Goal: Find specific page/section: Find specific page/section

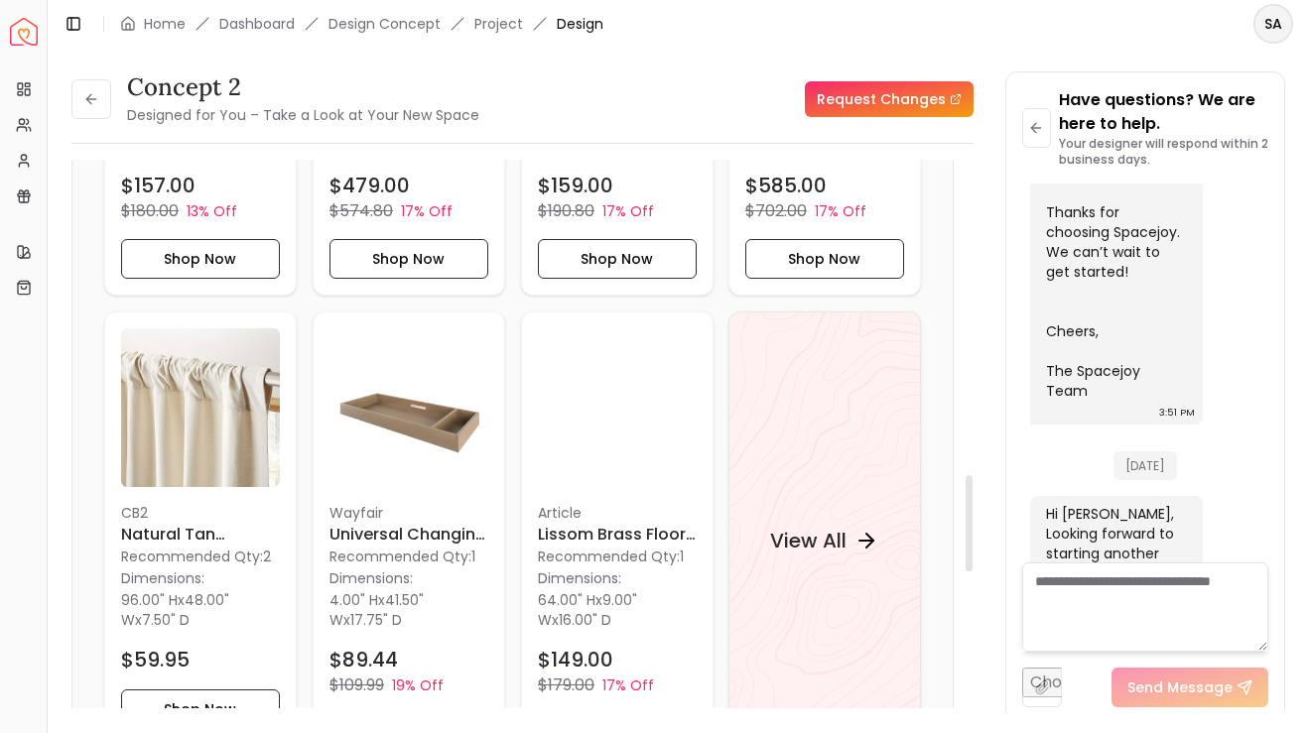
scroll to position [1792, 0]
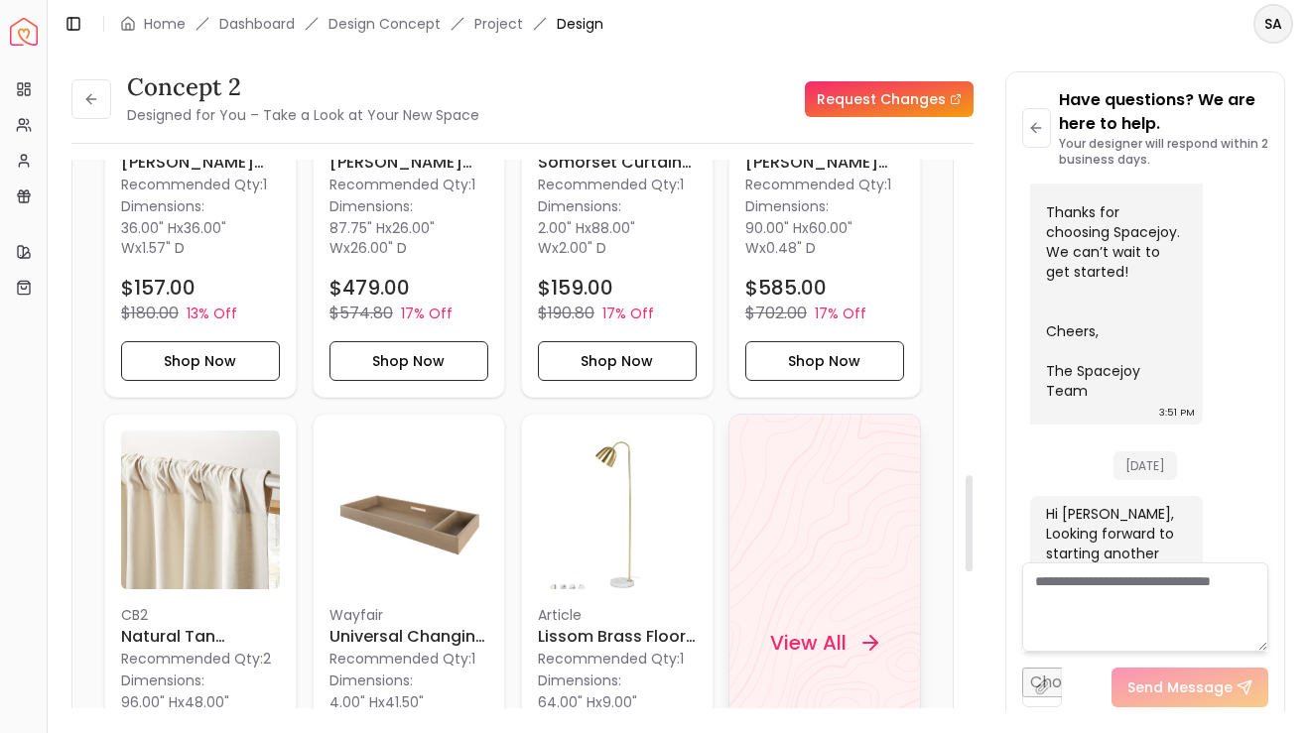
click at [816, 534] on div "View All" at bounding box center [824, 643] width 192 height 458
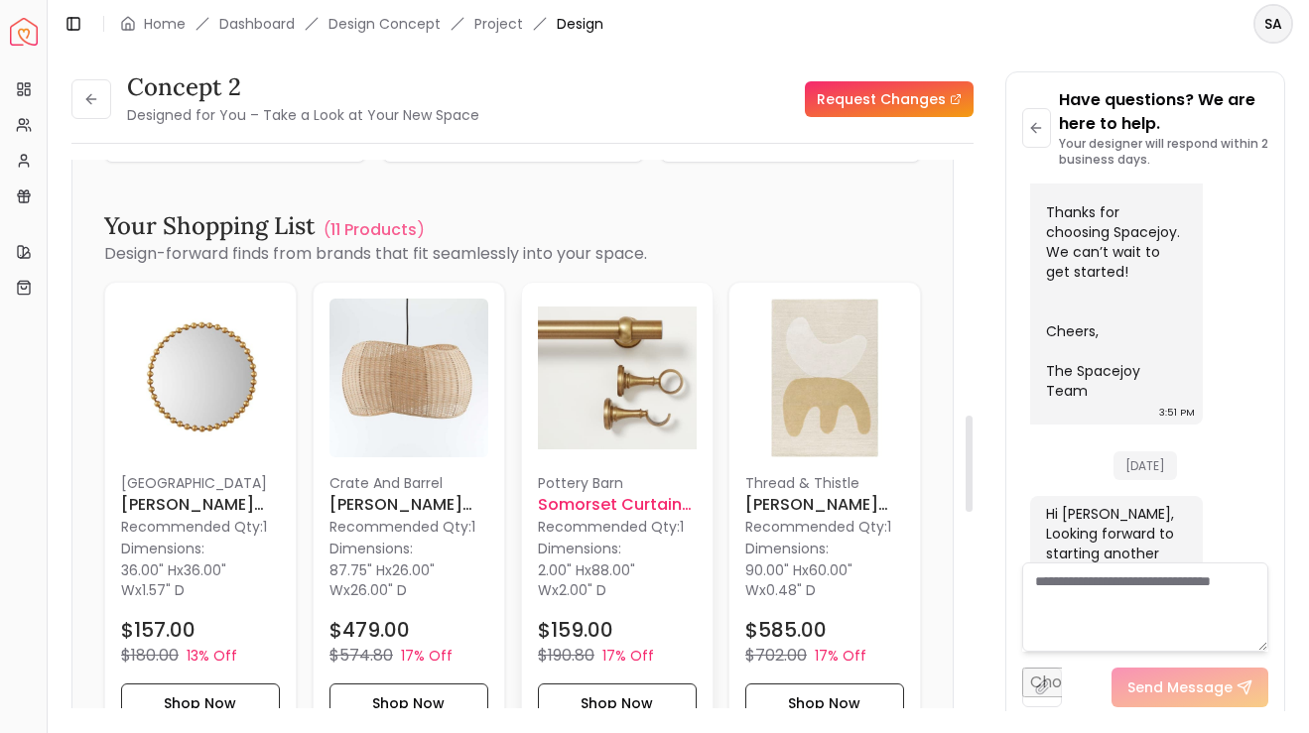
scroll to position [1451, 0]
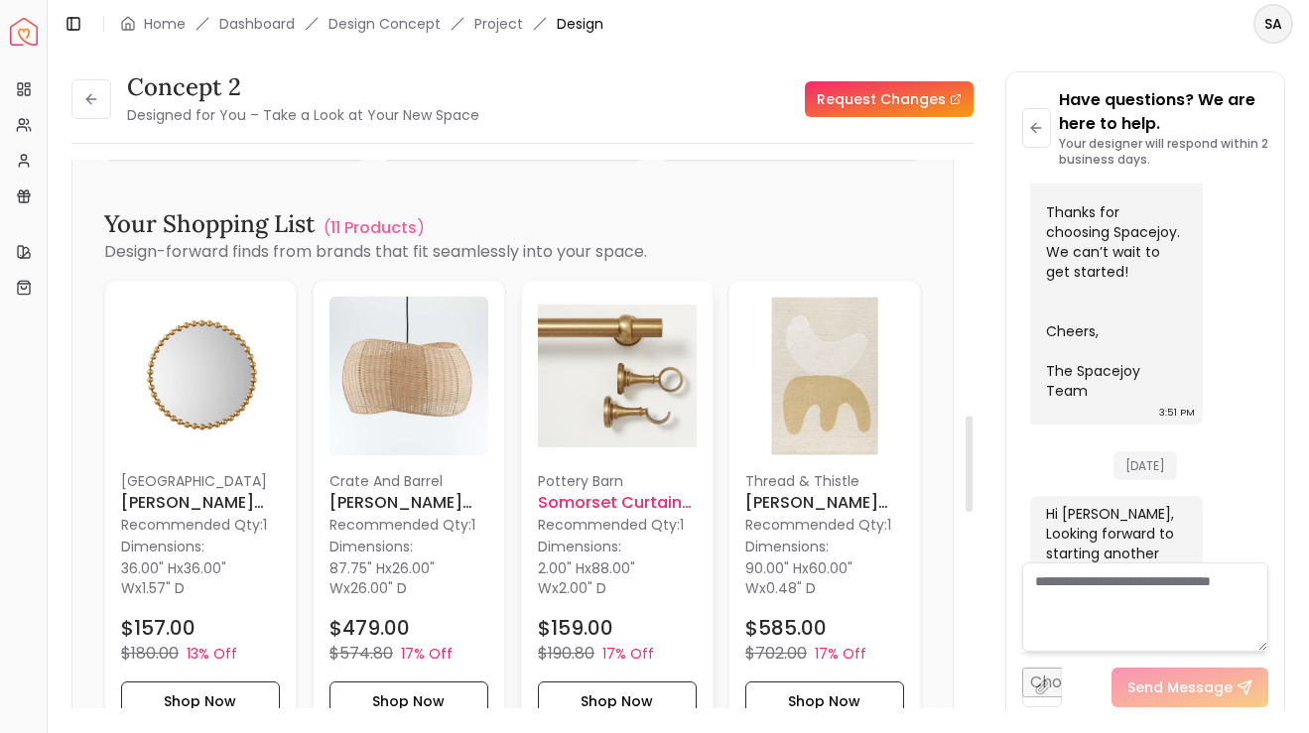
click at [597, 491] on h6 "Somorset Curtain Rod 88"" at bounding box center [617, 503] width 159 height 24
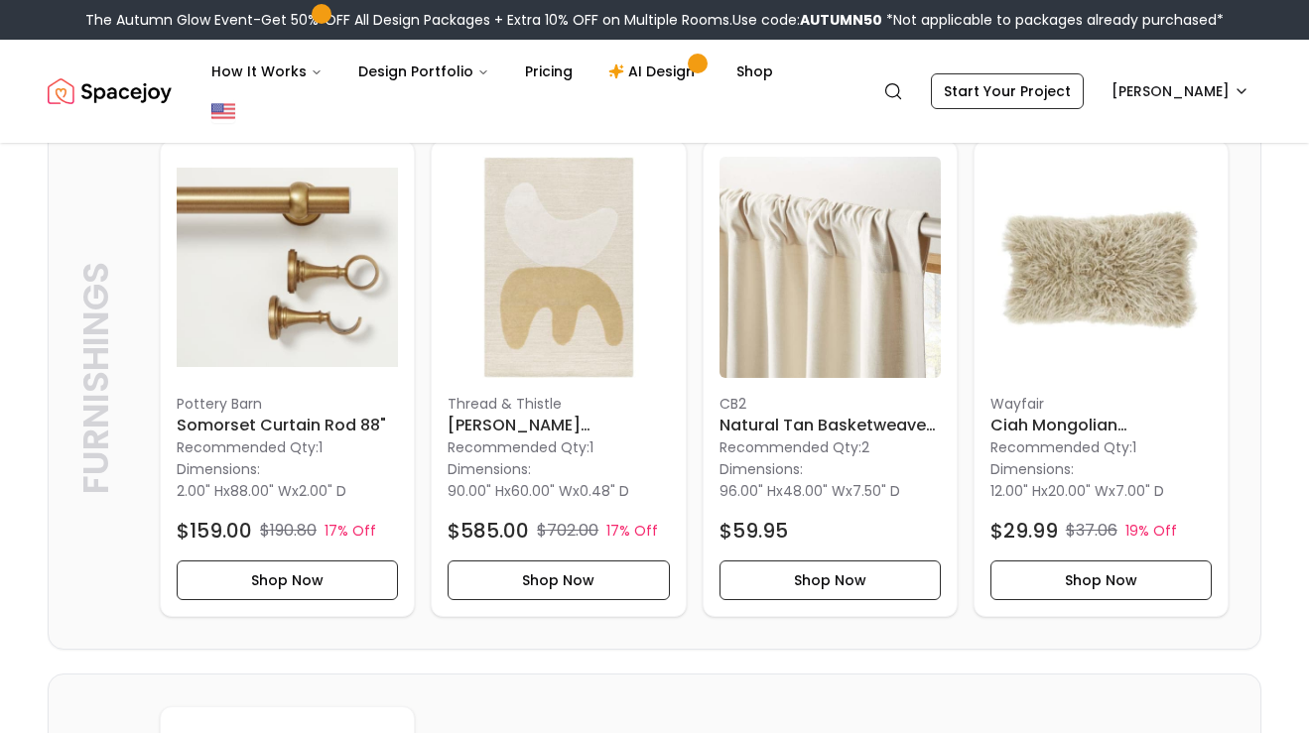
scroll to position [1658, 0]
